Goal: Transaction & Acquisition: Purchase product/service

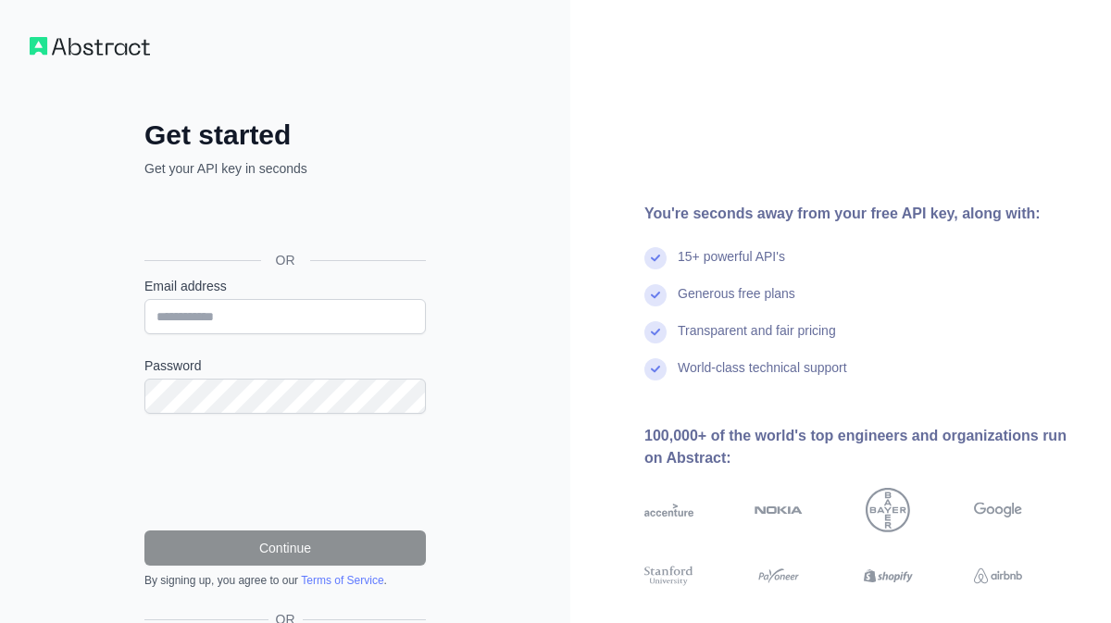
type input "**********"
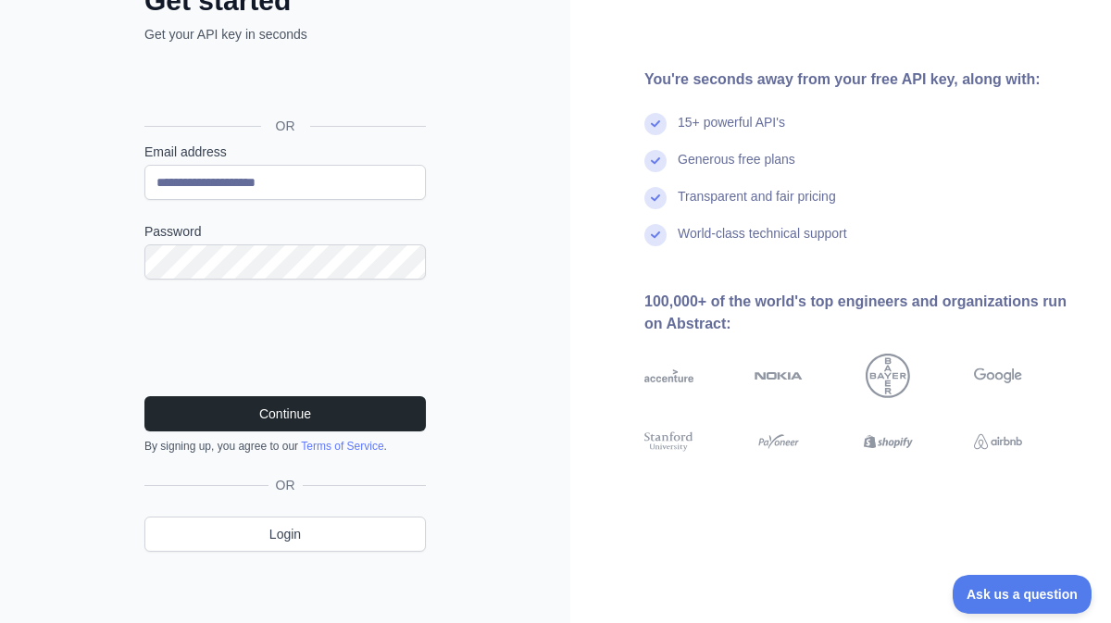
scroll to position [136, 0]
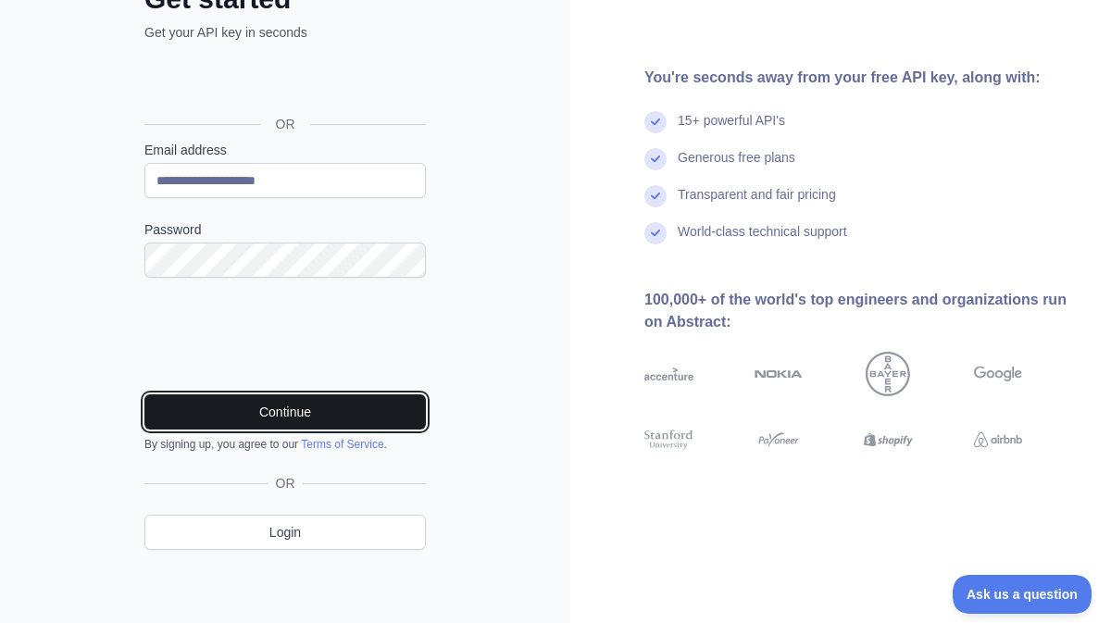
click at [273, 414] on button "Continue" at bounding box center [285, 411] width 282 height 35
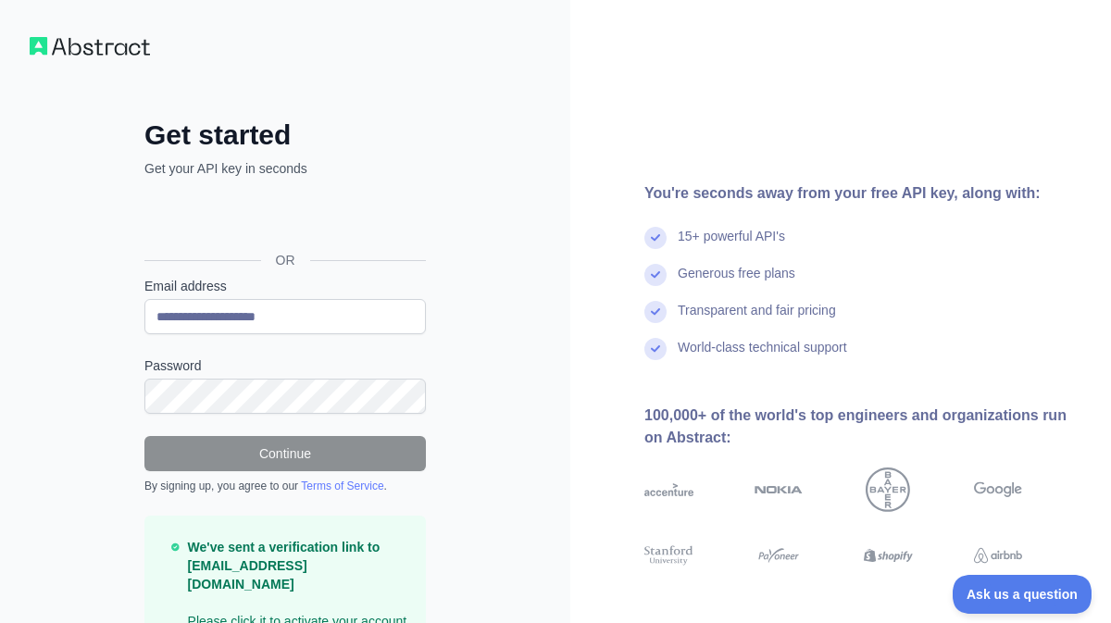
scroll to position [95, 0]
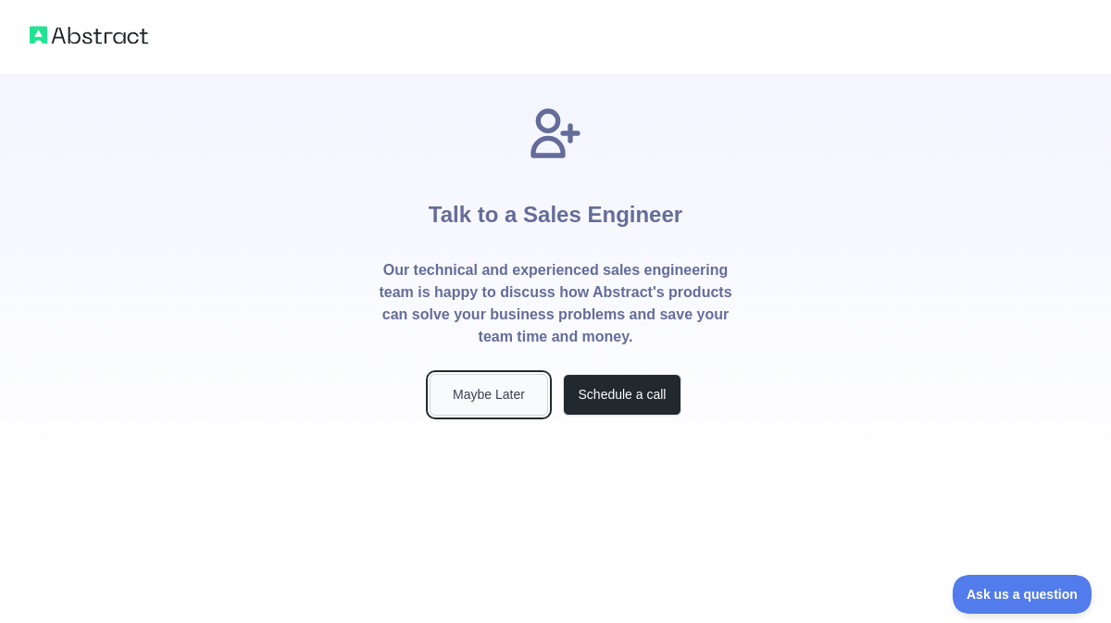
click at [483, 407] on button "Maybe Later" at bounding box center [489, 395] width 119 height 42
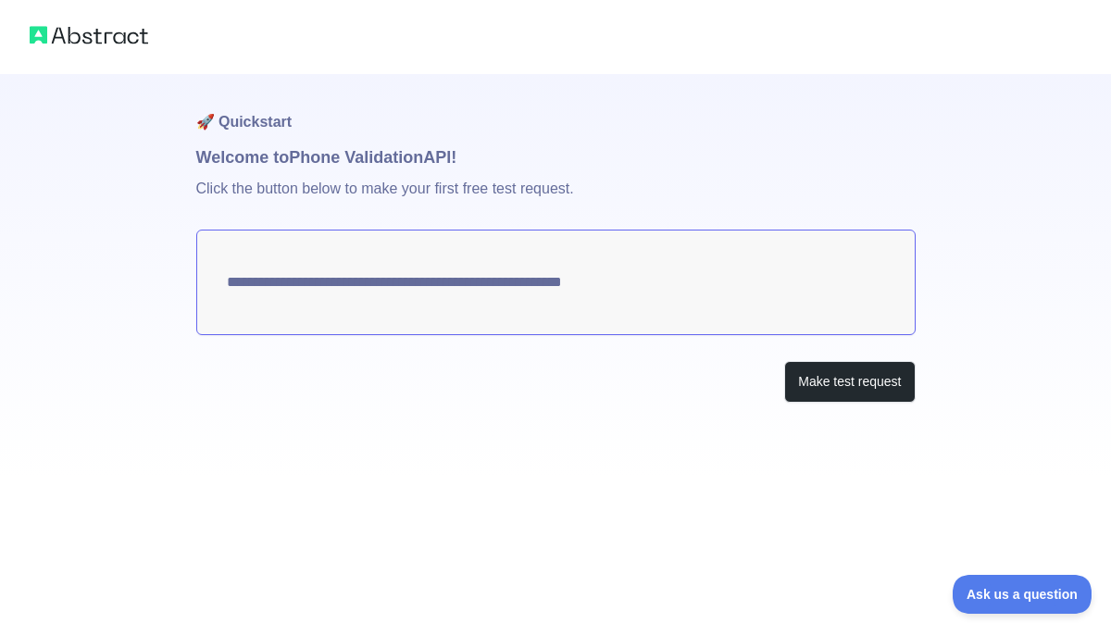
click at [710, 304] on textarea "**********" at bounding box center [555, 283] width 719 height 106
click at [838, 377] on button "Make test request" at bounding box center [849, 382] width 131 height 42
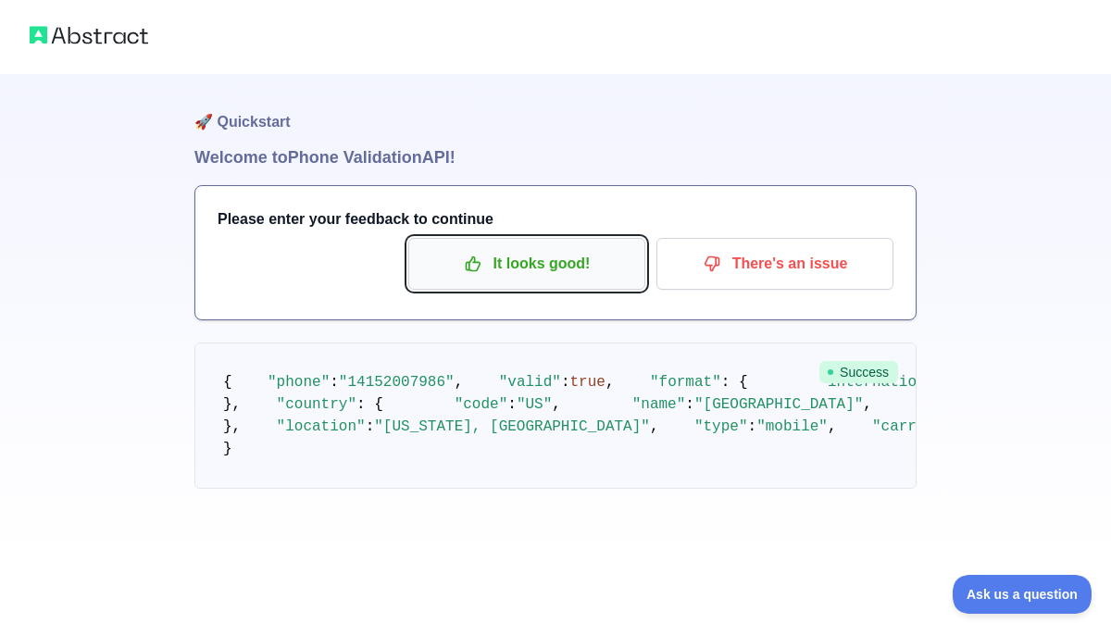
click at [566, 252] on p "It looks good!" at bounding box center [526, 263] width 209 height 31
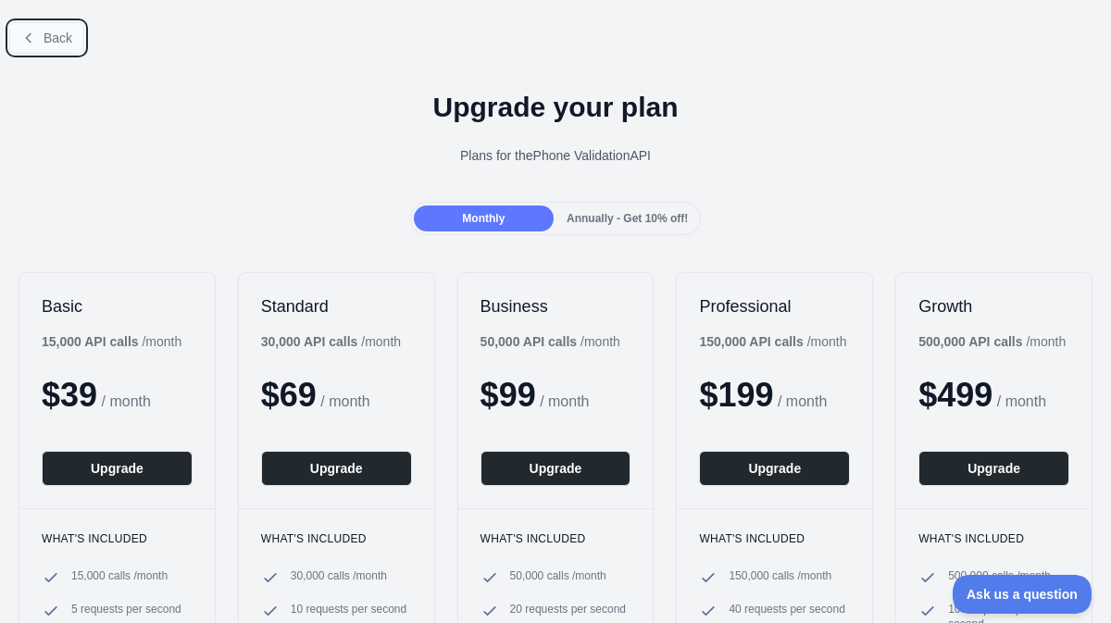
click at [34, 44] on icon at bounding box center [28, 38] width 15 height 15
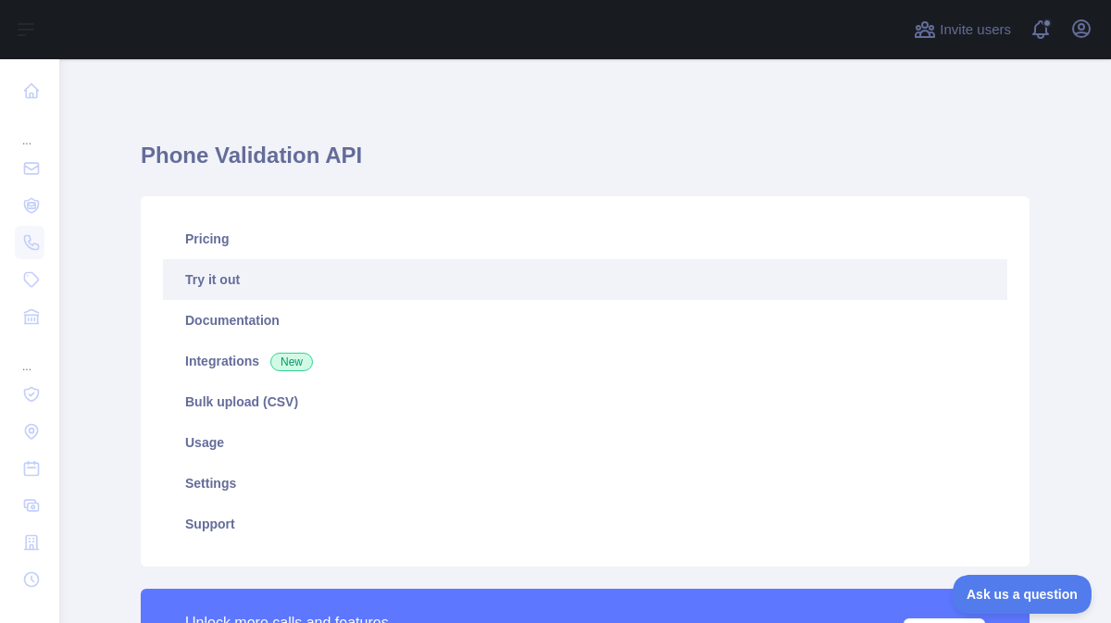
click at [219, 287] on link "Try it out" at bounding box center [585, 279] width 845 height 41
click at [228, 280] on link "Try it out" at bounding box center [585, 279] width 845 height 41
click at [234, 284] on link "Try it out" at bounding box center [585, 279] width 845 height 41
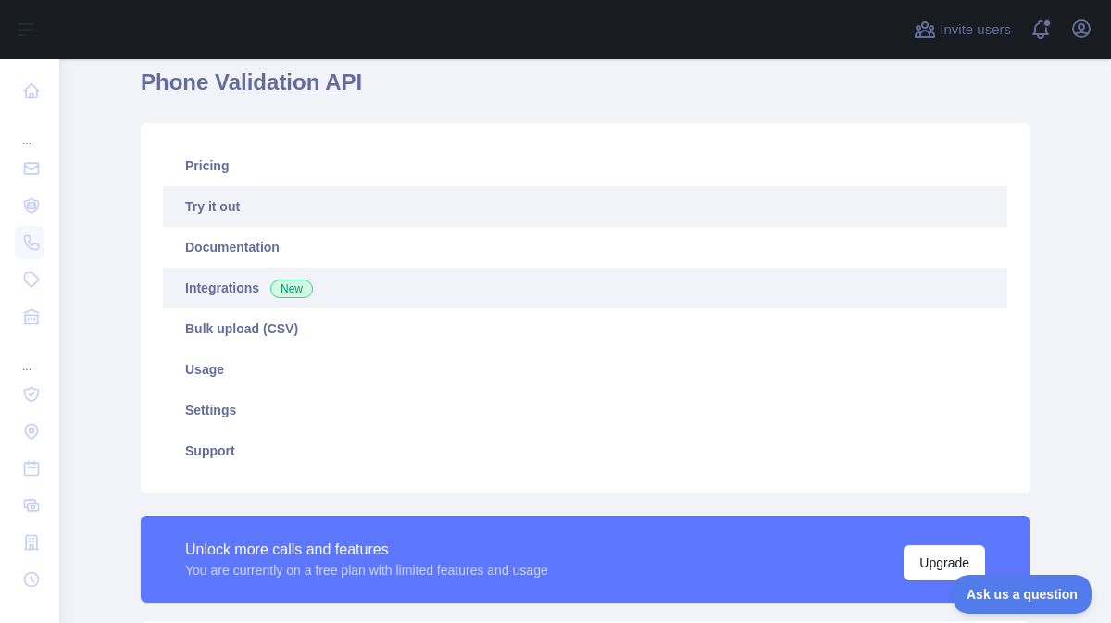
scroll to position [81, 0]
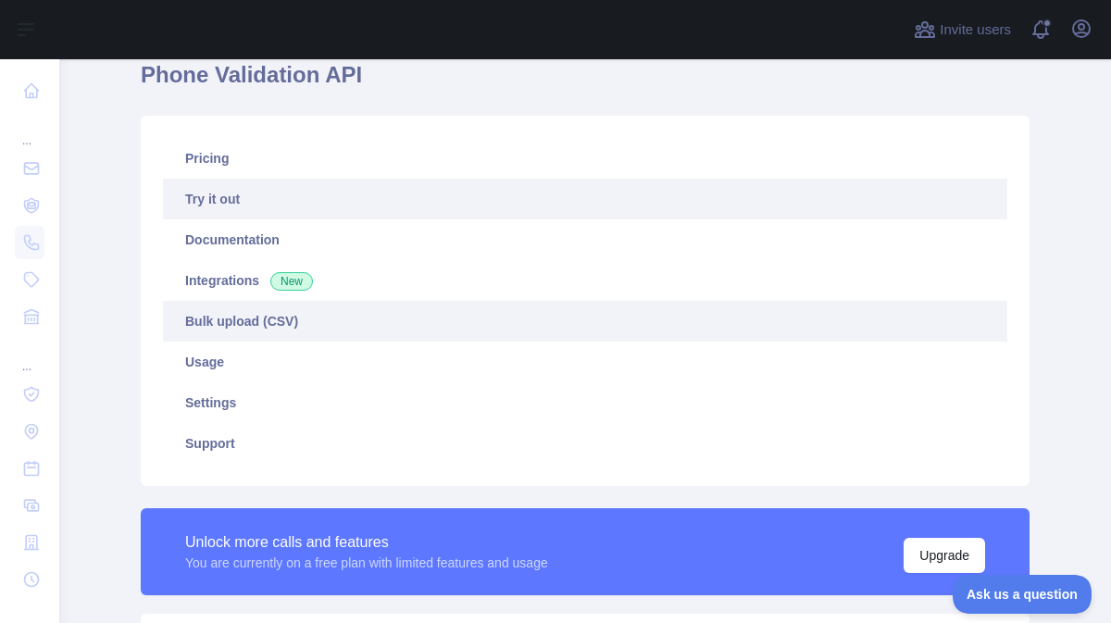
click at [246, 311] on link "Bulk upload (CSV)" at bounding box center [585, 321] width 845 height 41
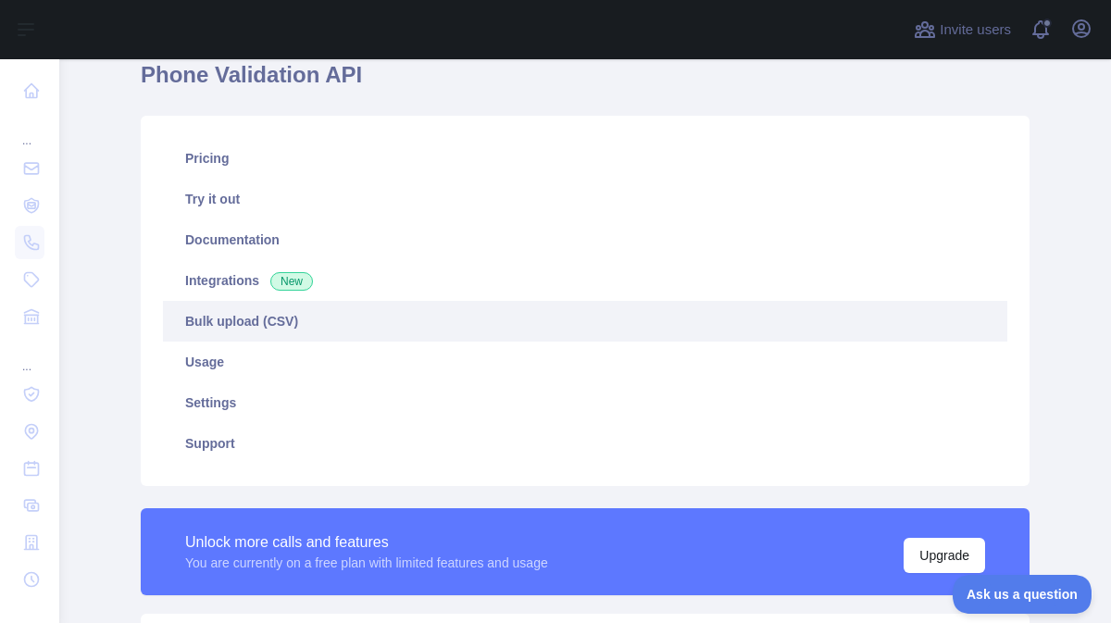
click at [259, 330] on link "Bulk upload (CSV)" at bounding box center [585, 321] width 845 height 41
click at [291, 319] on link "Bulk upload (CSV)" at bounding box center [585, 321] width 845 height 41
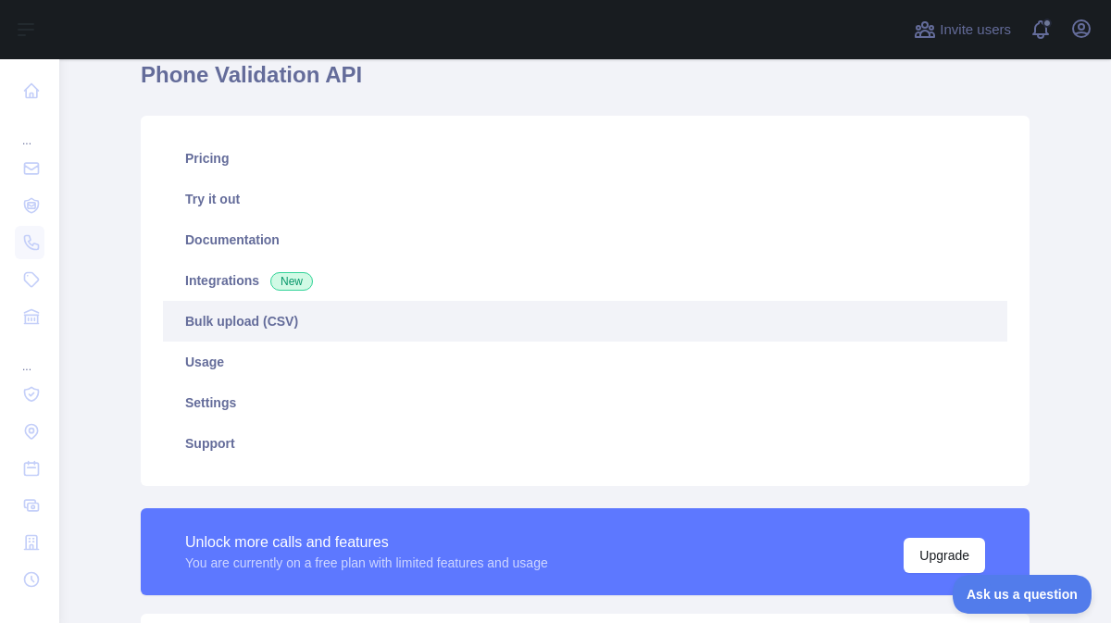
click at [291, 319] on link "Bulk upload (CSV)" at bounding box center [585, 321] width 845 height 41
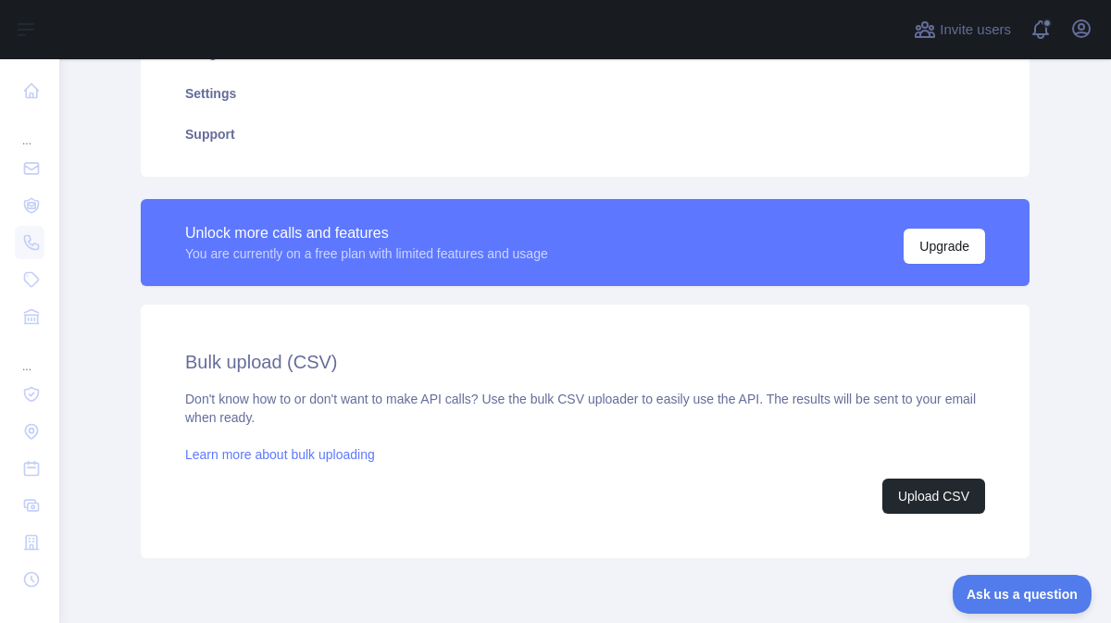
scroll to position [401, 0]
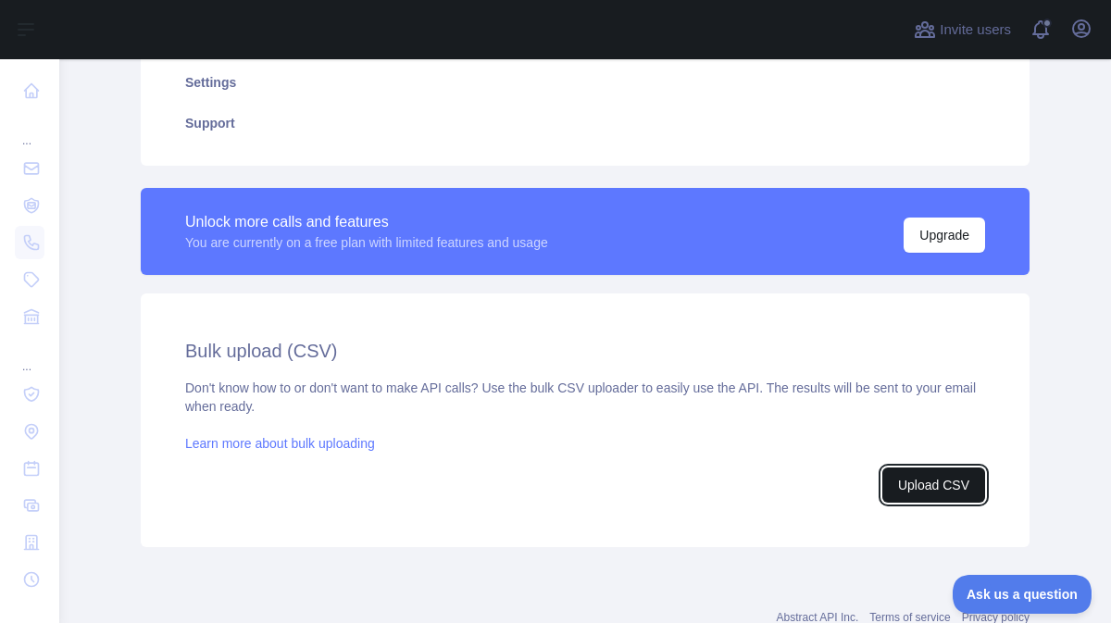
click at [903, 481] on button "Upload CSV" at bounding box center [933, 485] width 103 height 35
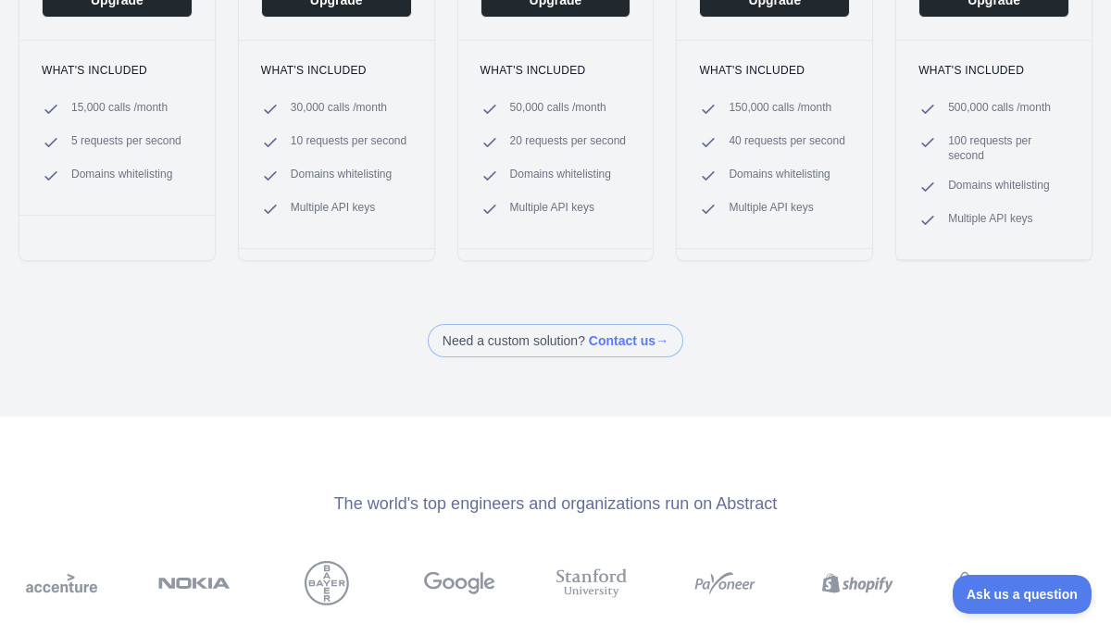
scroll to position [471, 0]
